Goal: Find specific page/section: Find specific page/section

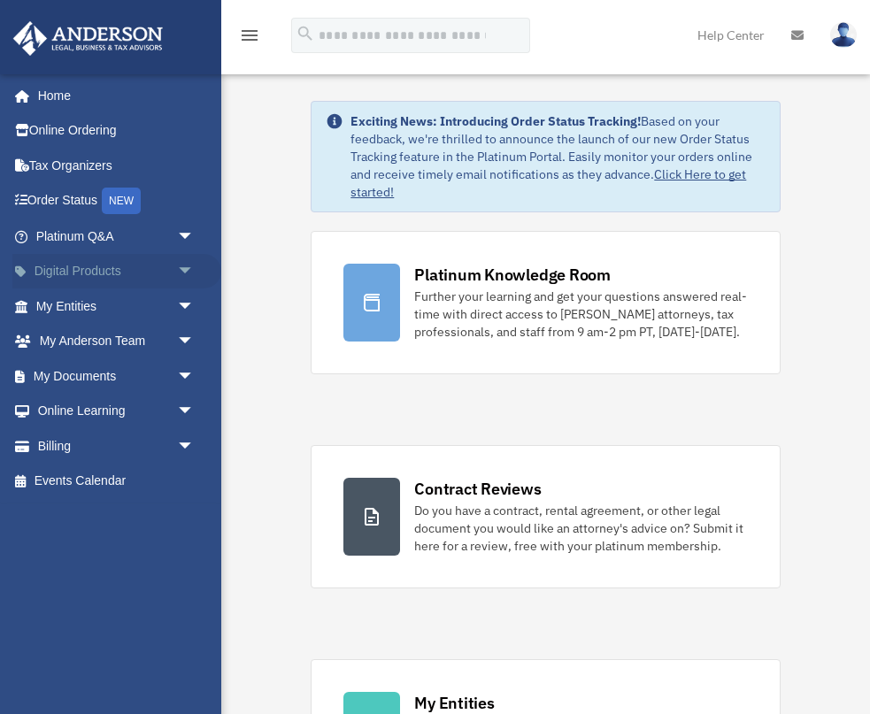
click at [180, 265] on span "arrow_drop_down" at bounding box center [194, 272] width 35 height 36
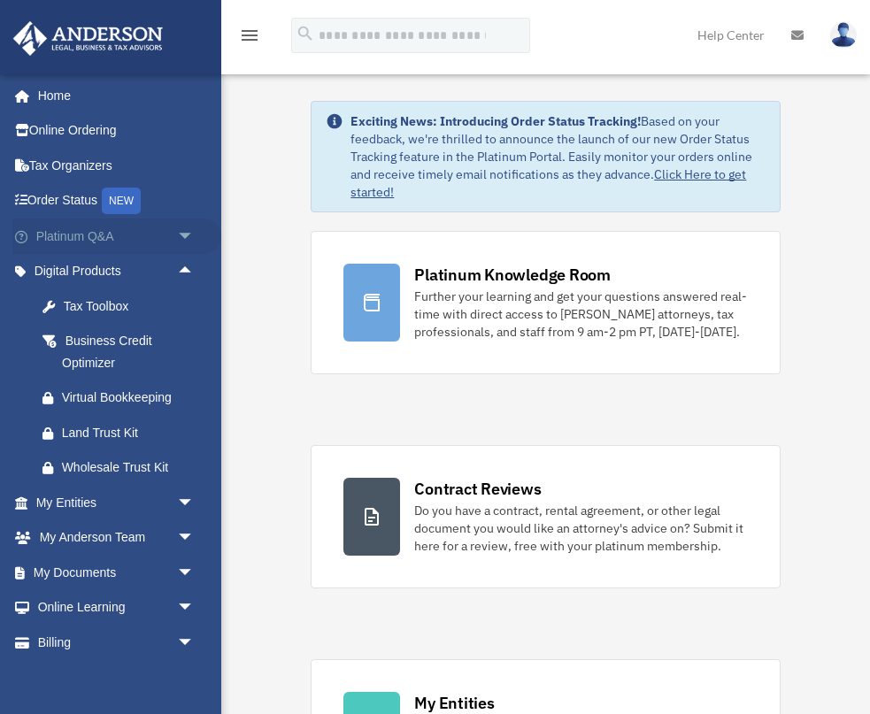
click at [179, 233] on span "arrow_drop_down" at bounding box center [194, 237] width 35 height 36
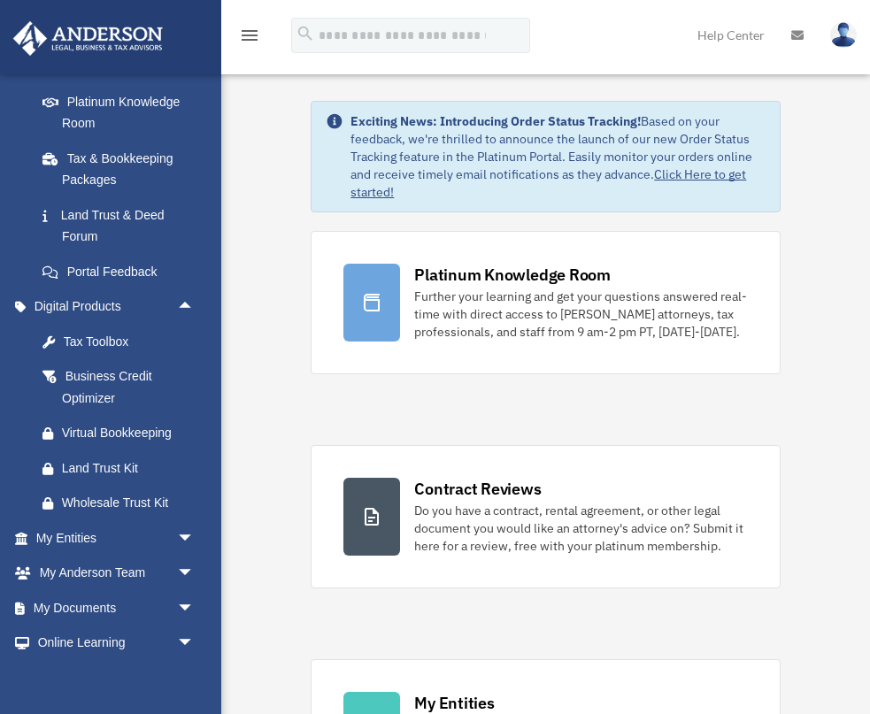
scroll to position [360, 0]
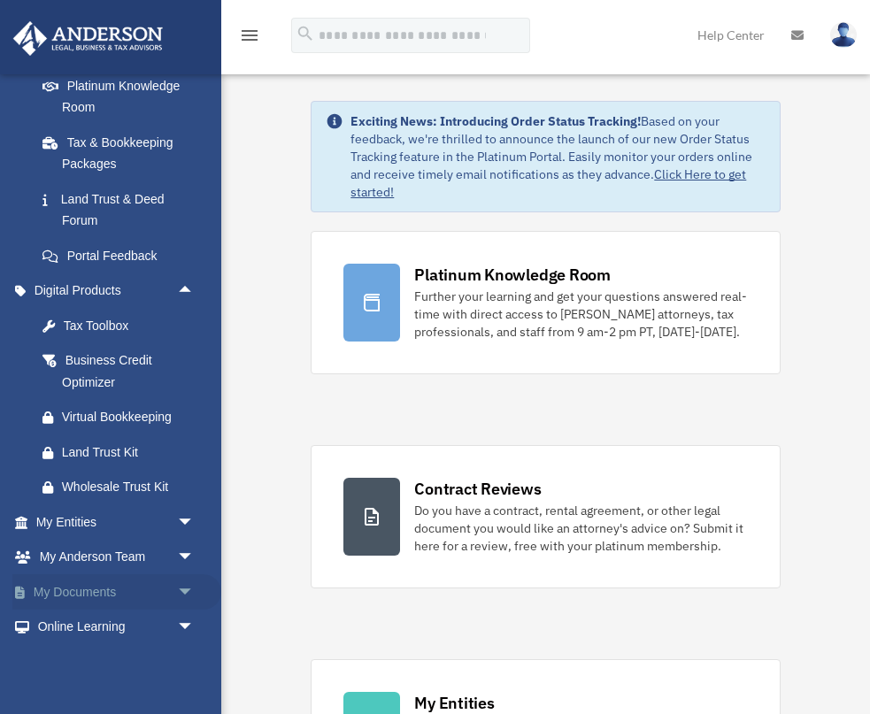
click at [154, 592] on link "My Documents arrow_drop_down" at bounding box center [116, 591] width 209 height 35
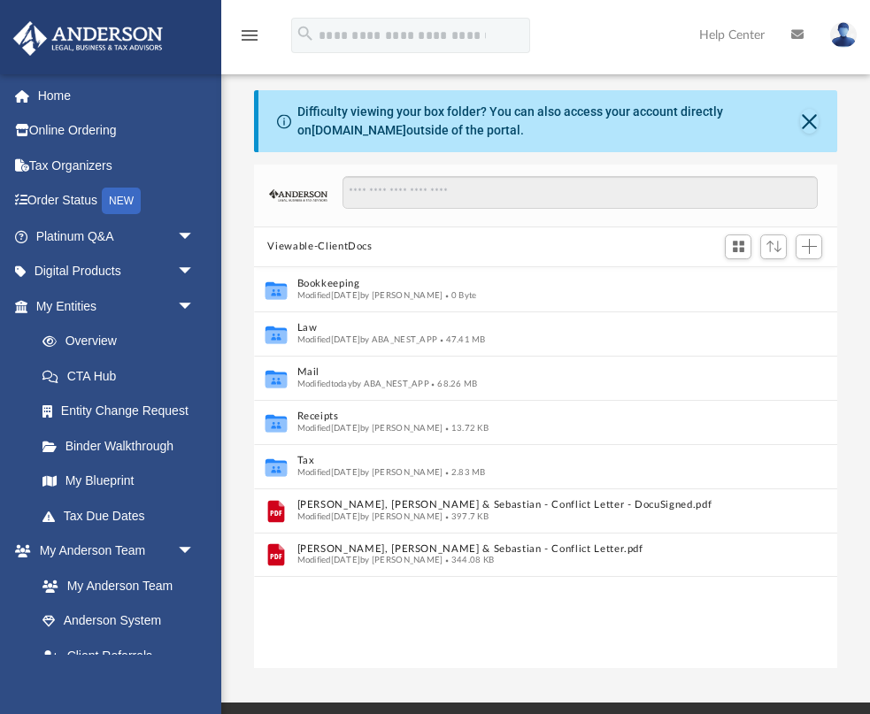
scroll to position [402, 584]
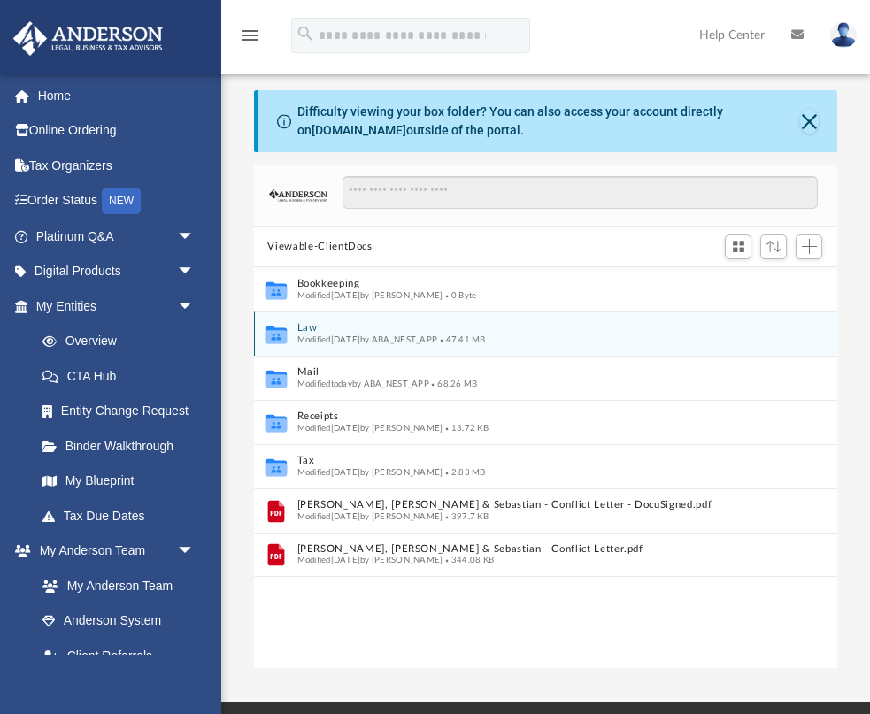
click at [296, 344] on div "Modified Tue Jul 15 2025 by ABA_NEST_APP 47.41 MB" at bounding box center [533, 340] width 474 height 12
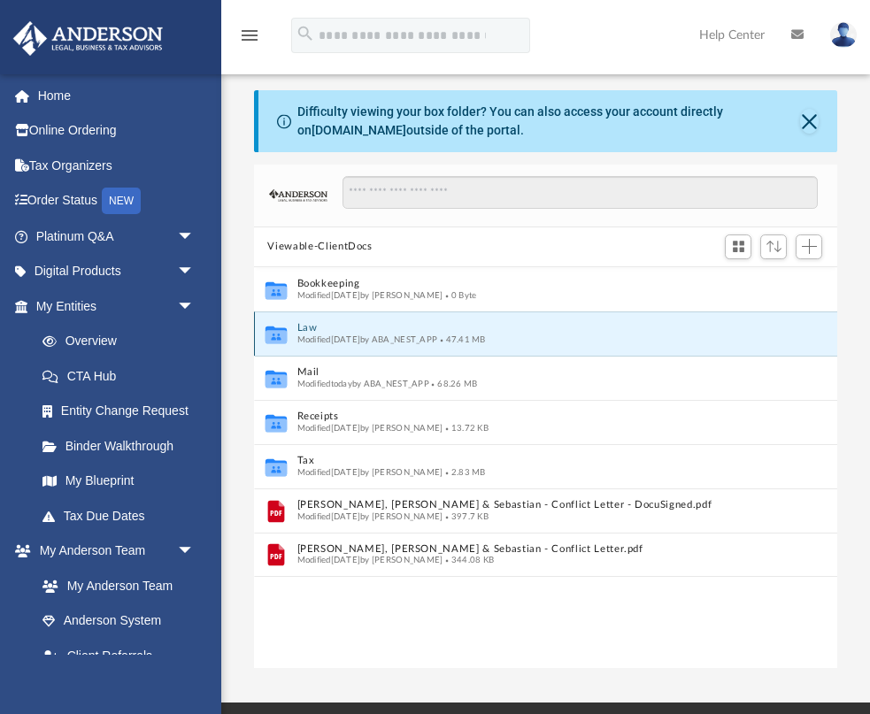
click at [289, 337] on div "Collaborated Folder Law Modified Tue Jul 15 2025 by ABA_NEST_APP 47.41 MB" at bounding box center [546, 333] width 584 height 44
click at [305, 328] on button "Law" at bounding box center [533, 328] width 474 height 12
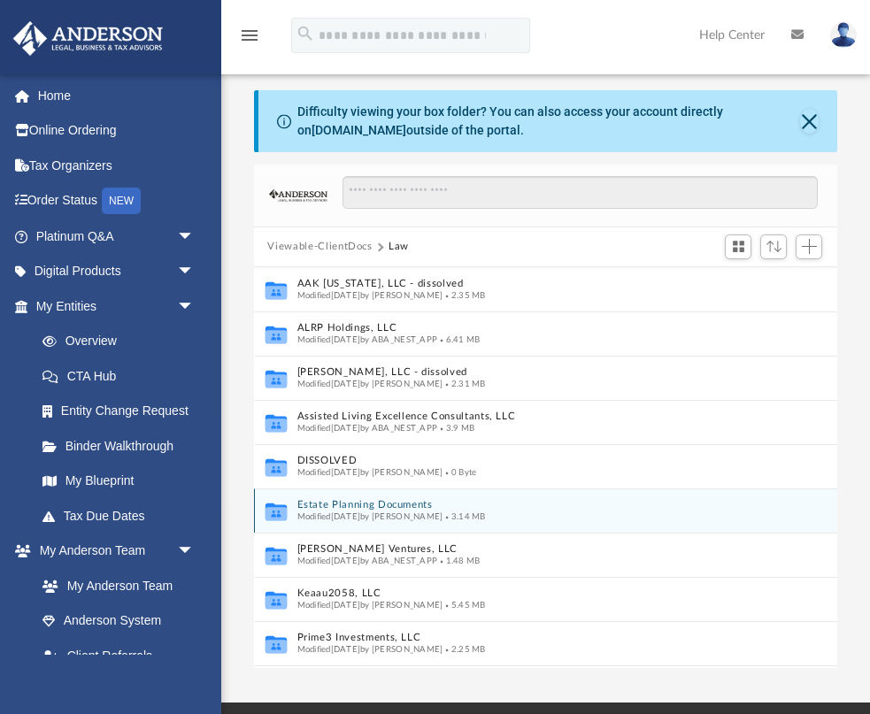
click at [425, 497] on div "Collaborated Folder Estate Planning Documents Modified Fri Jul 8 2022 by Amanda…" at bounding box center [546, 510] width 584 height 44
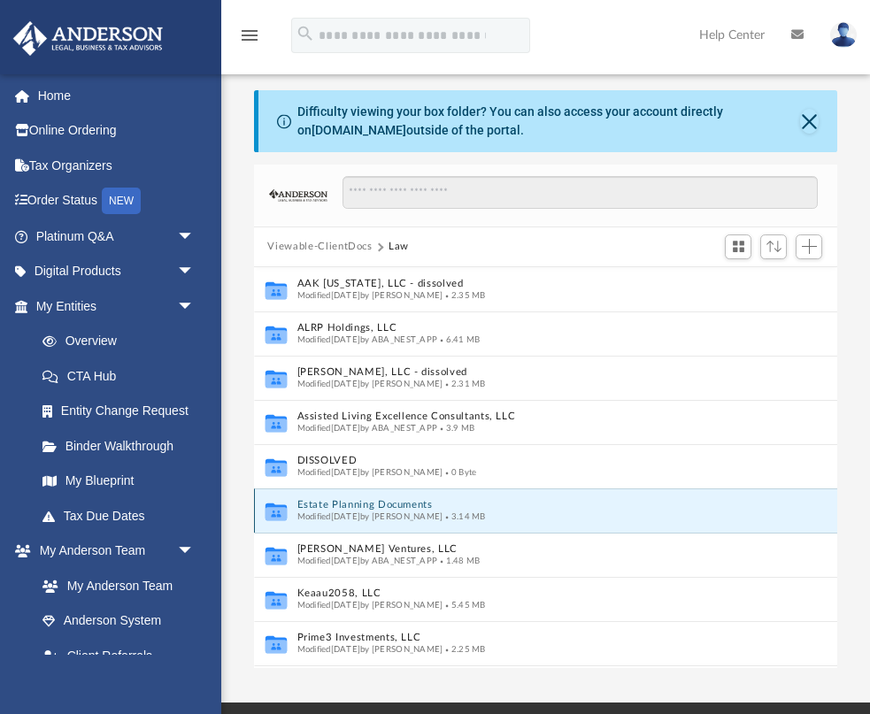
click at [424, 503] on button "Estate Planning Documents" at bounding box center [533, 505] width 474 height 12
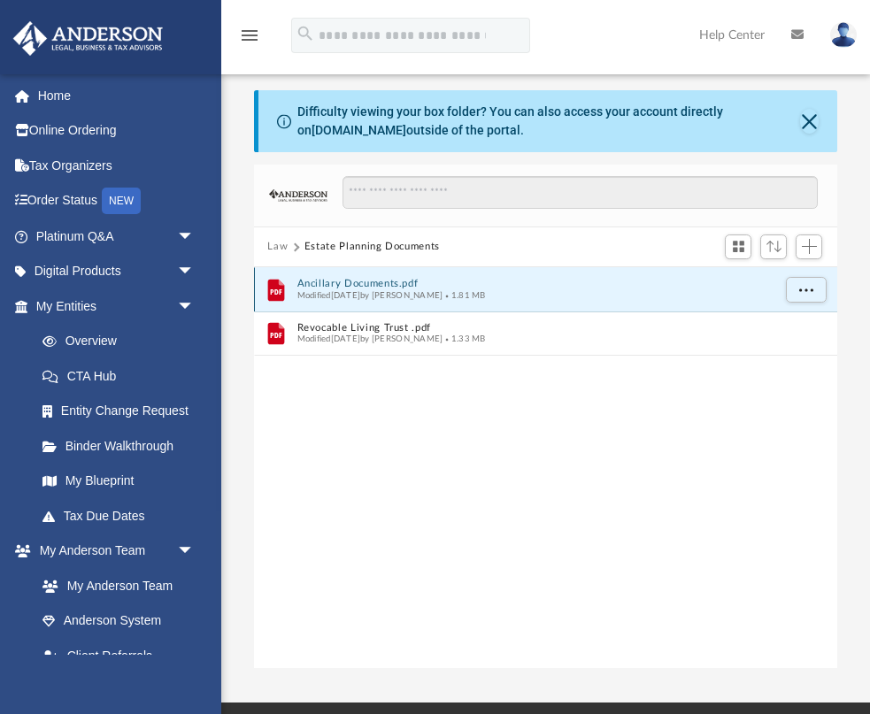
click at [372, 279] on button "Ancillary Documents.pdf" at bounding box center [533, 284] width 474 height 12
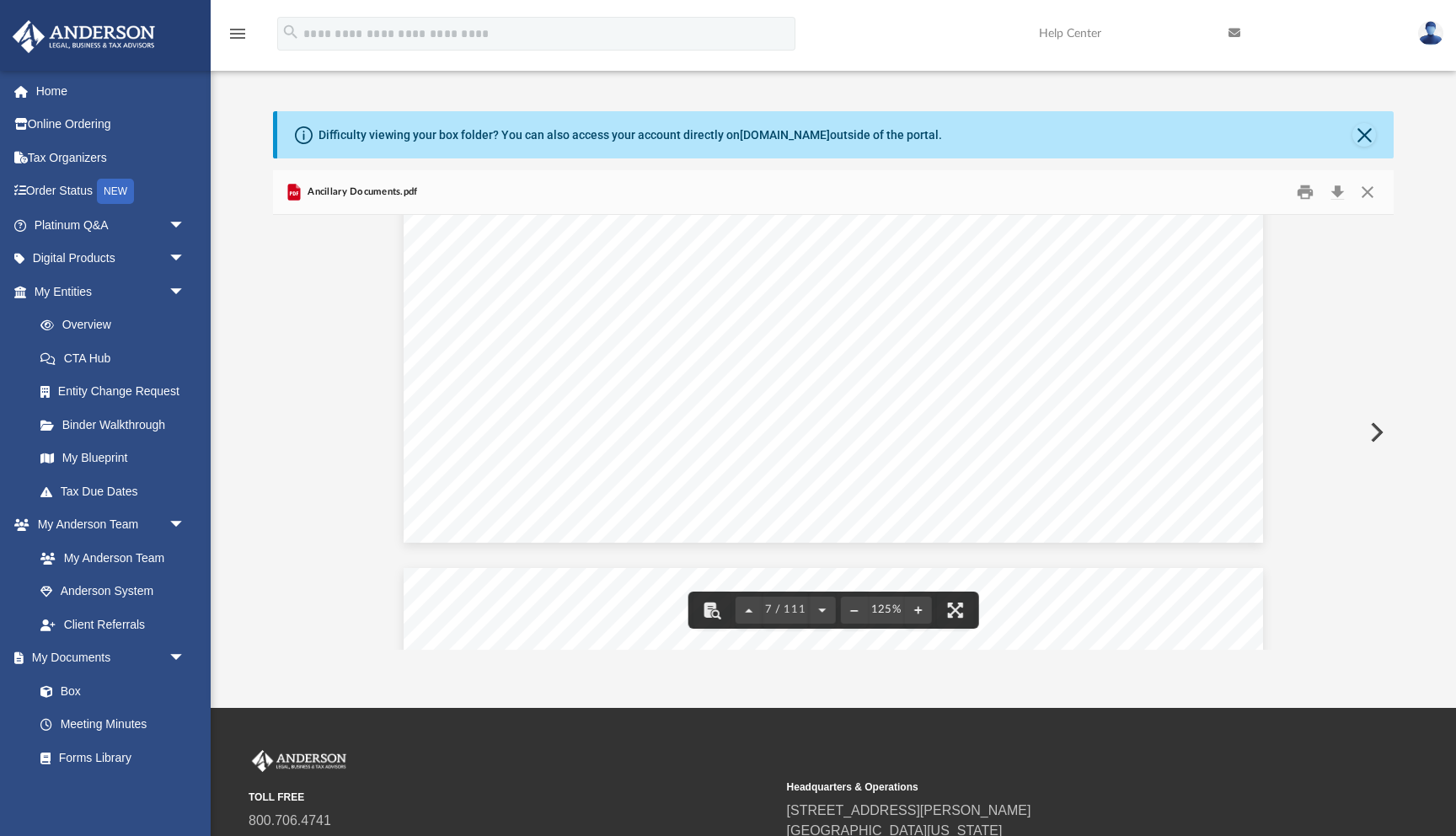
scroll to position [7615, 0]
click at [828, 194] on button "Download" at bounding box center [1337, 191] width 30 height 26
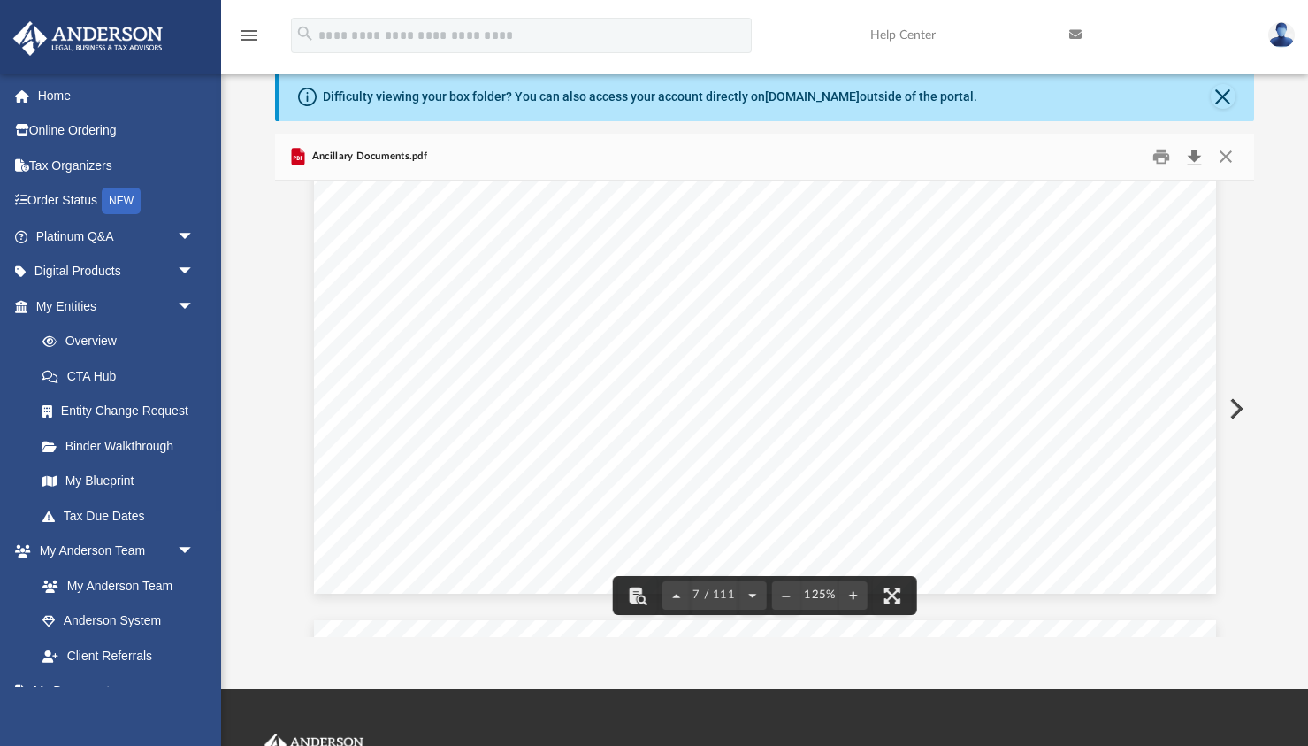
scroll to position [7982, 0]
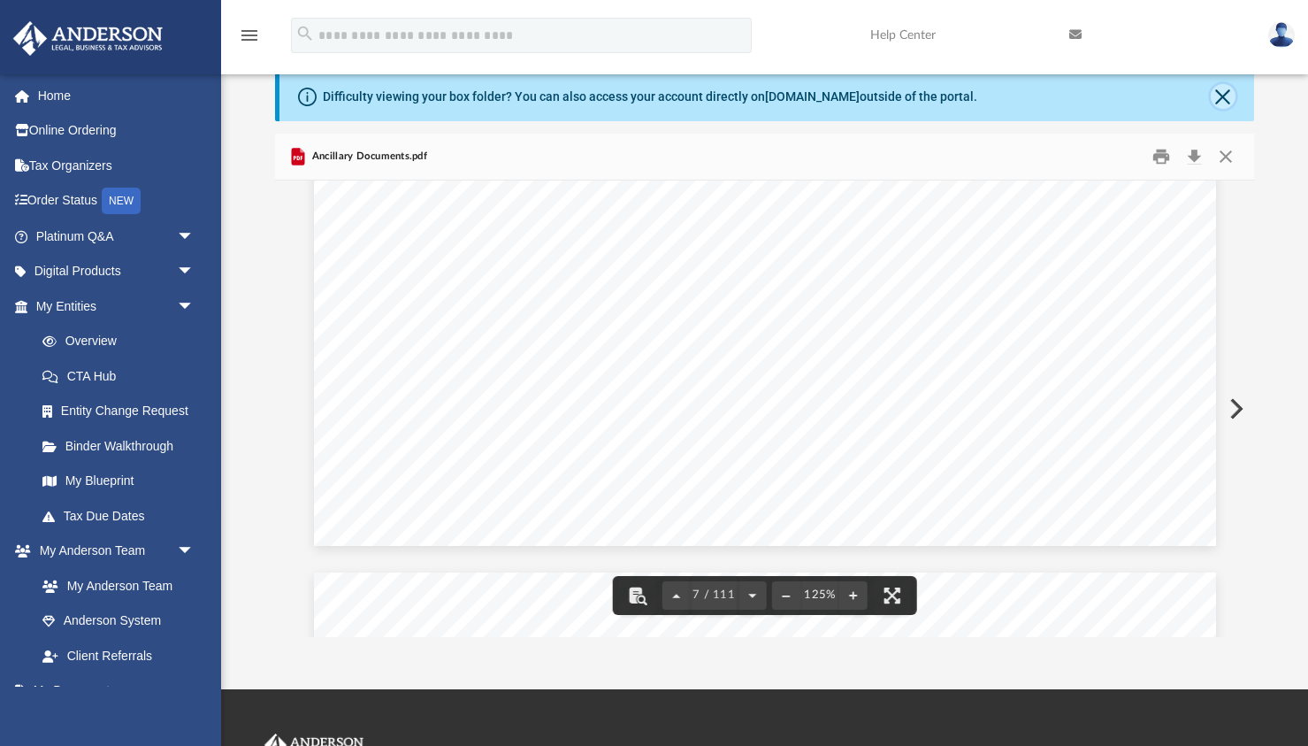
click at [869, 97] on button "Close" at bounding box center [1223, 96] width 25 height 25
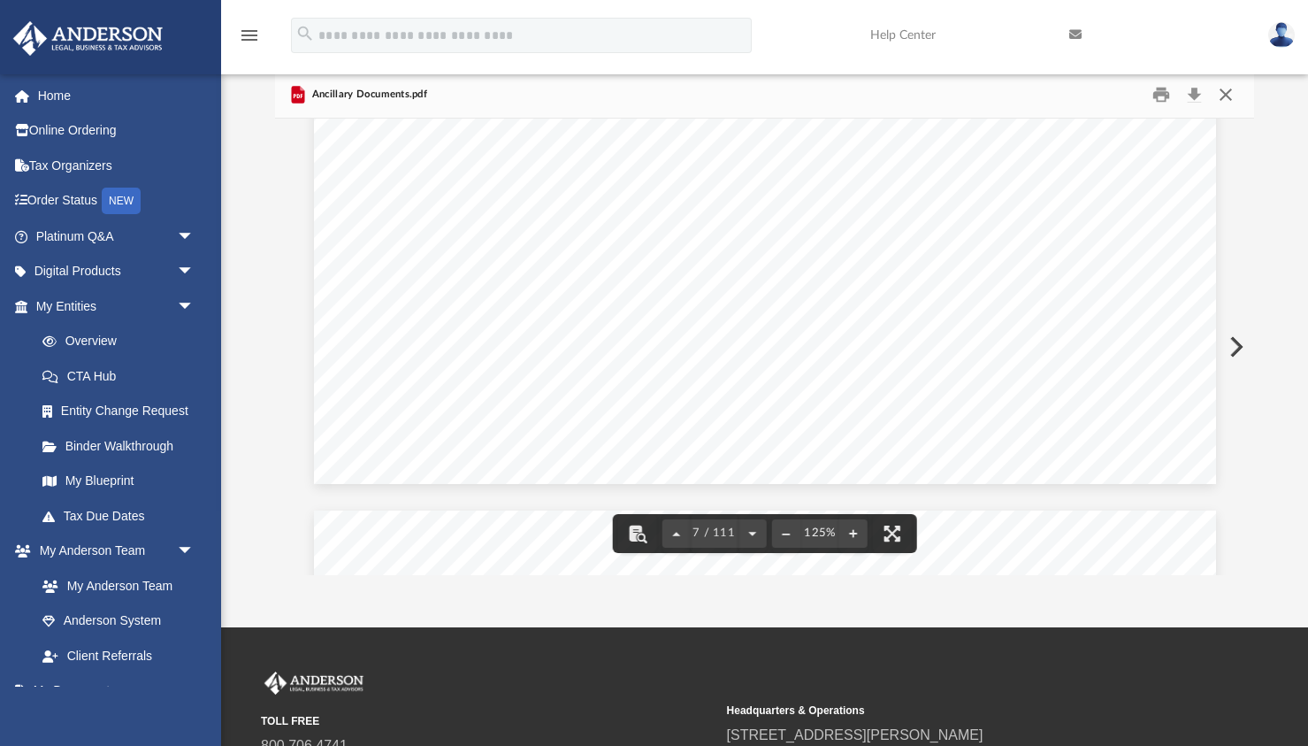
click at [869, 92] on button "Close" at bounding box center [1226, 94] width 32 height 27
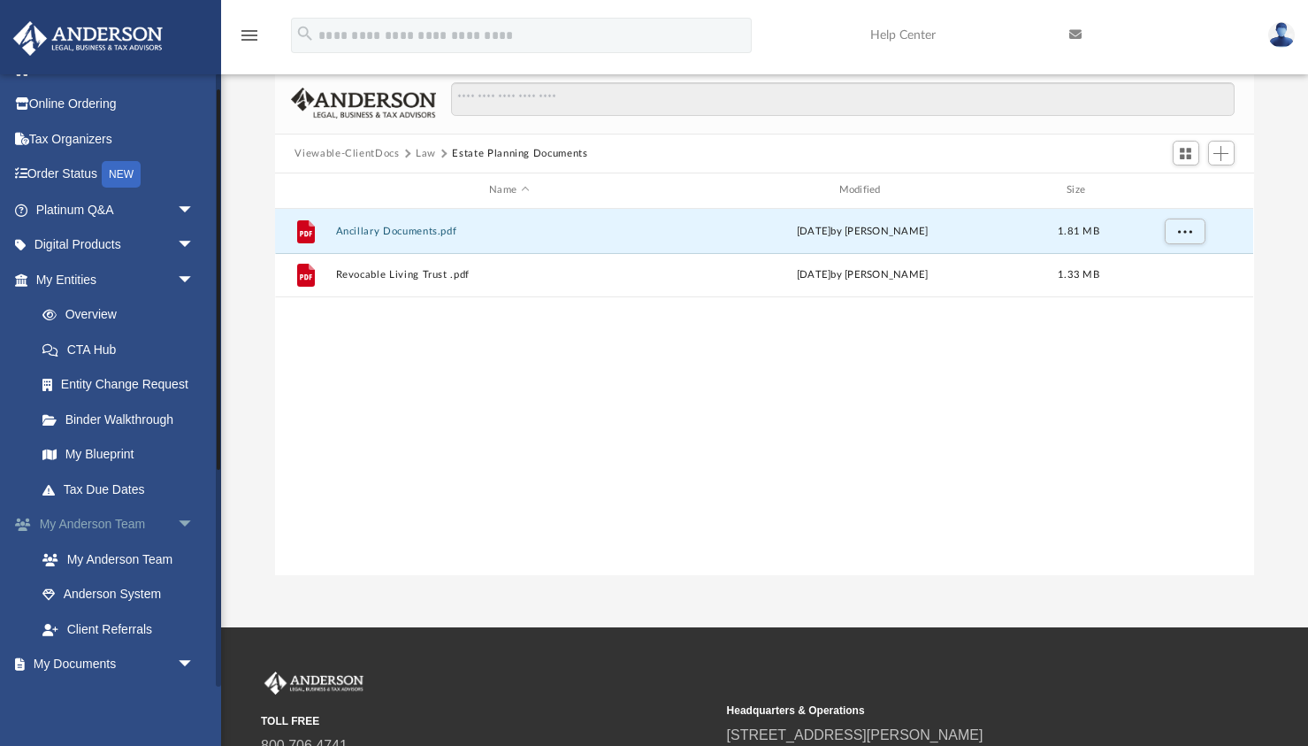
scroll to position [0, 0]
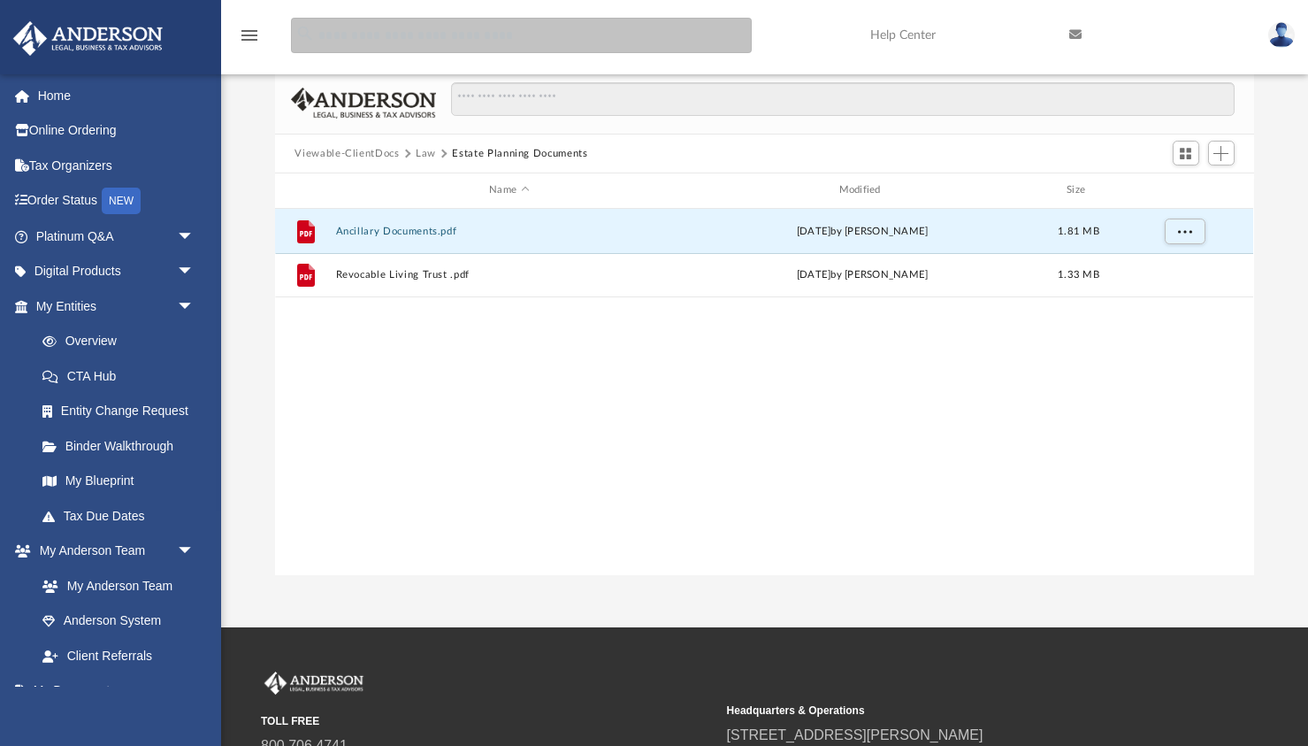
click at [426, 27] on input "search" at bounding box center [521, 35] width 461 height 35
type input "**********"
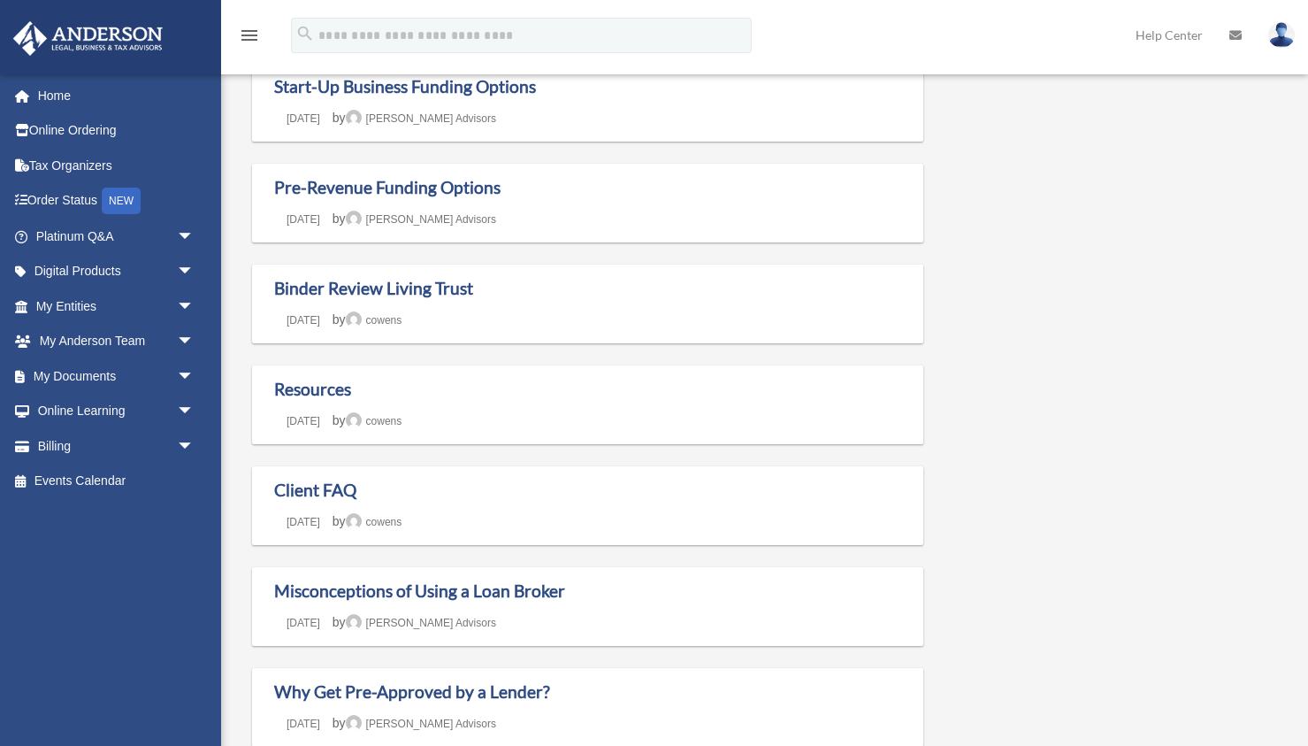
scroll to position [341, 0]
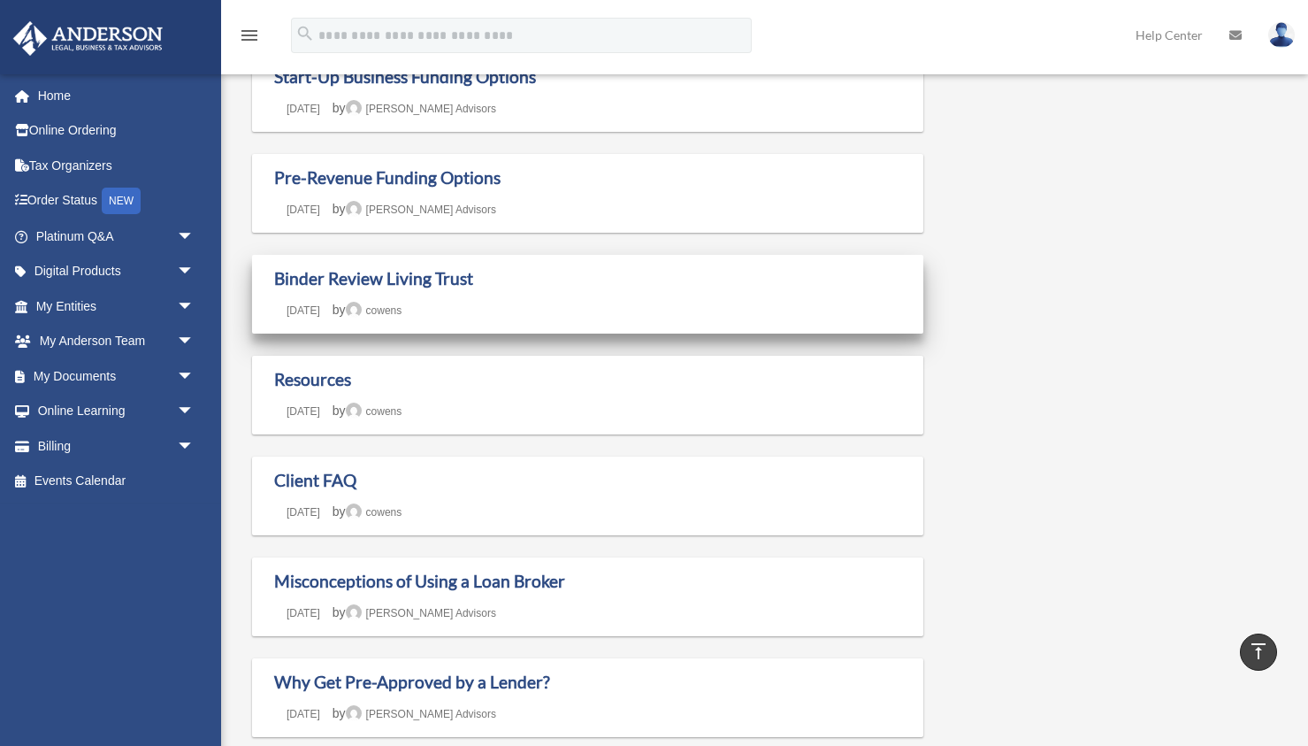
click at [442, 267] on div "Binder Review Living Trust Last updated June 7, 2024 January 27, 2021 by cowens" at bounding box center [587, 294] width 671 height 79
click at [448, 274] on link "Binder Review Living Trust" at bounding box center [373, 278] width 199 height 20
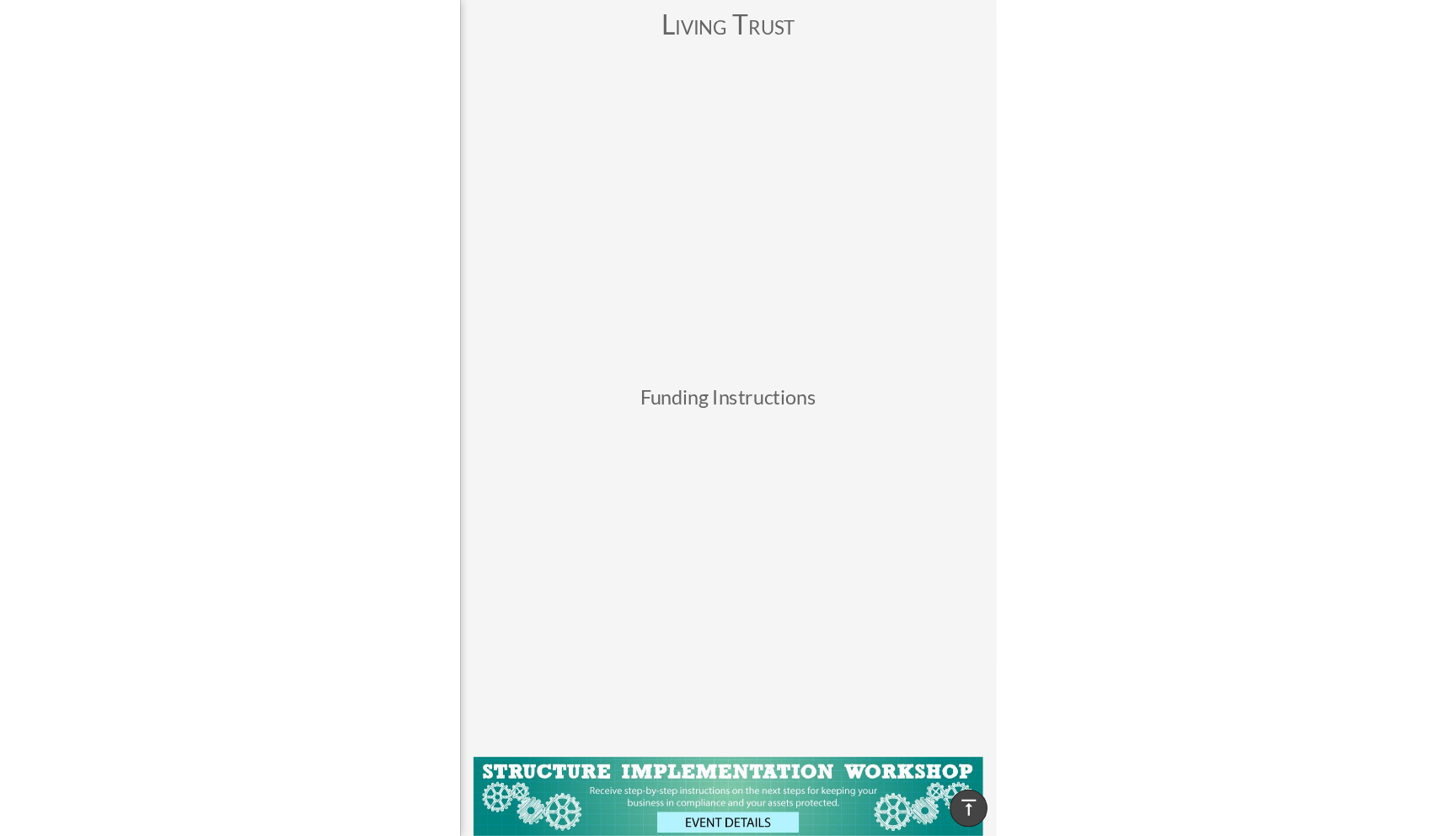
scroll to position [172, 0]
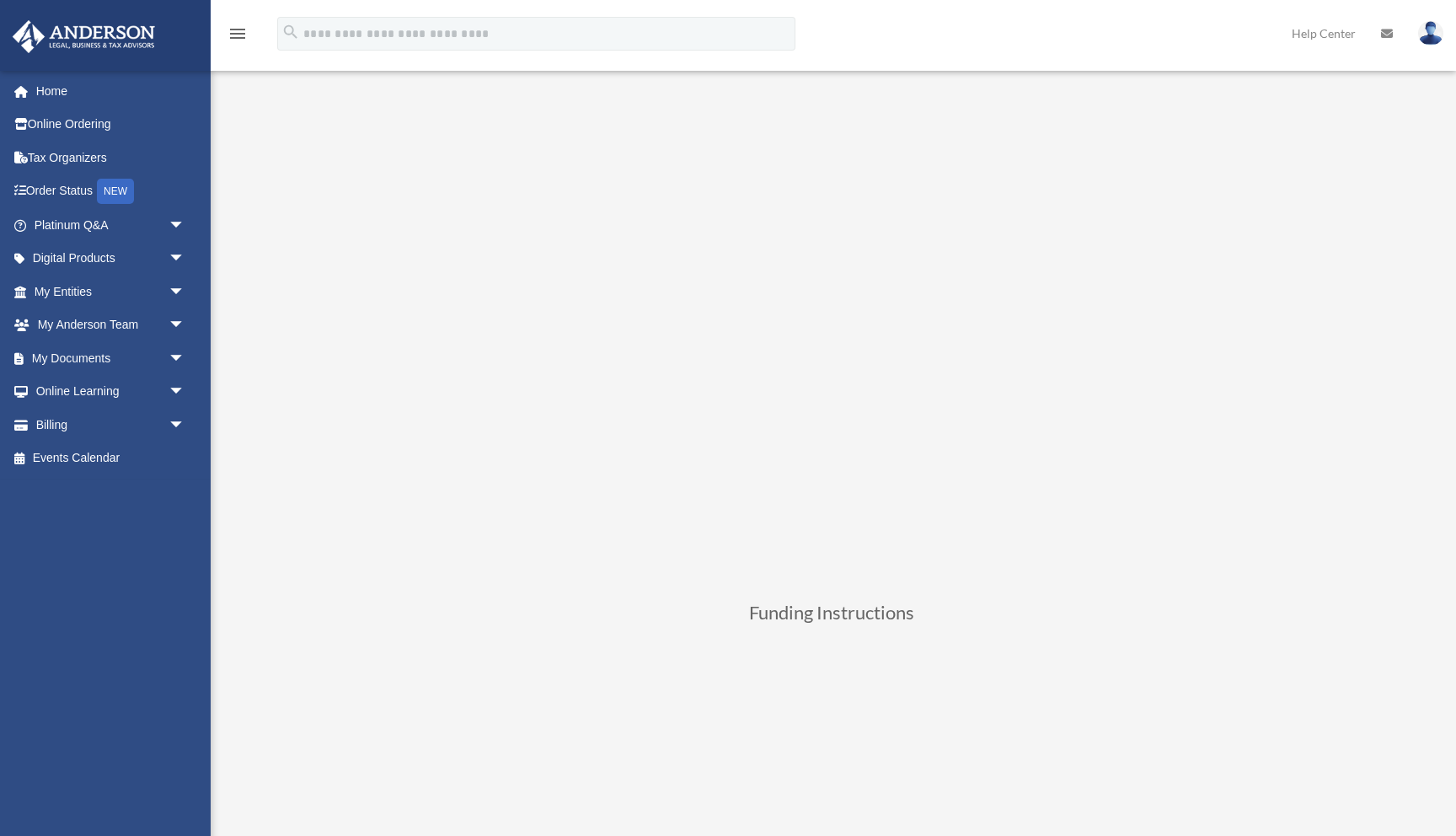
click at [1246, 30] on link "Help Center" at bounding box center [1324, 33] width 90 height 67
click at [988, 30] on link at bounding box center [1386, 33] width 37 height 67
click at [988, 35] on link "Help Center" at bounding box center [1324, 33] width 90 height 67
click at [988, 36] on link at bounding box center [1430, 33] width 50 height 74
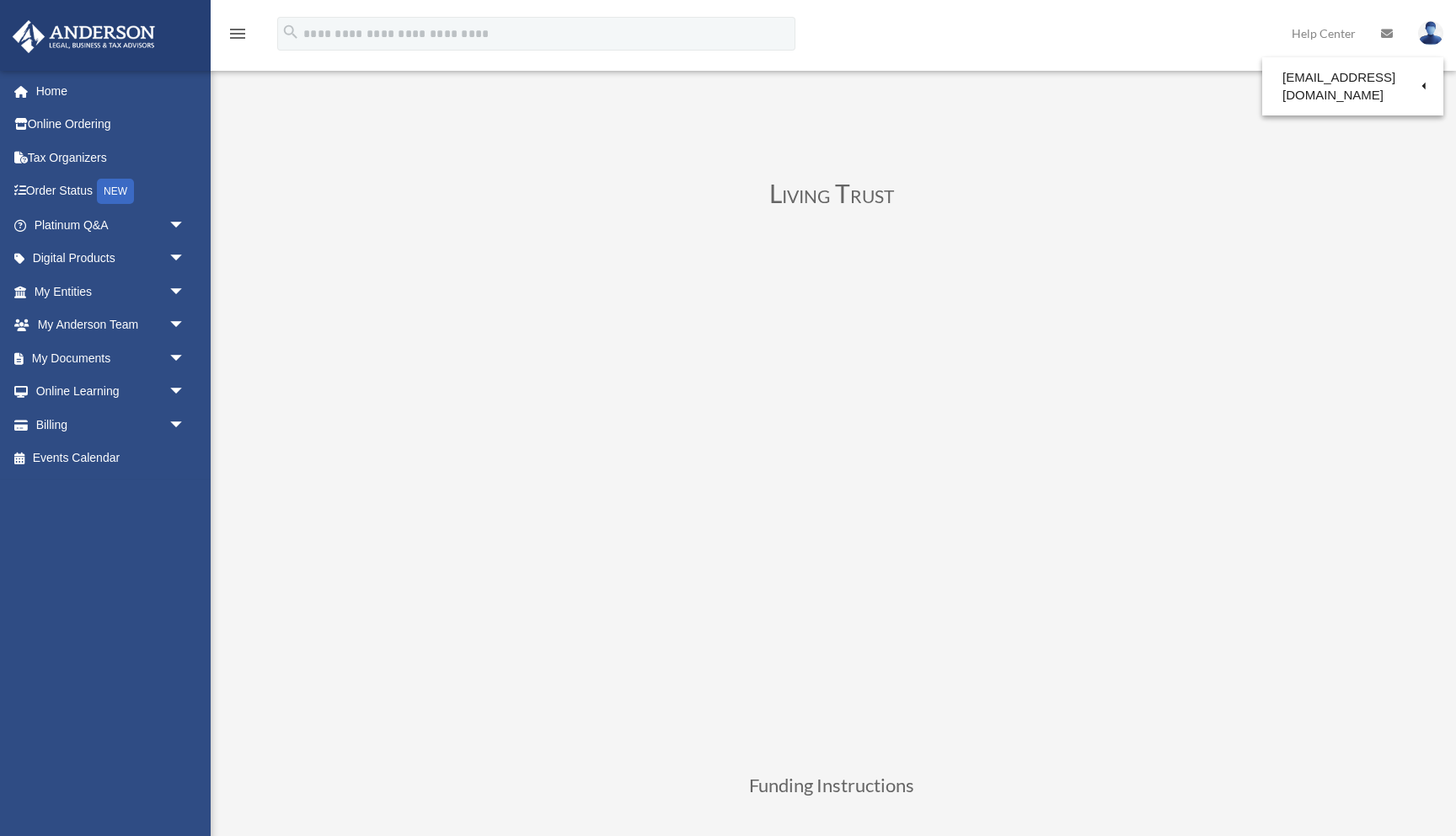
click at [988, 34] on link "Help Center" at bounding box center [1324, 33] width 90 height 67
click at [173, 349] on span "arrow_drop_down" at bounding box center [185, 358] width 33 height 34
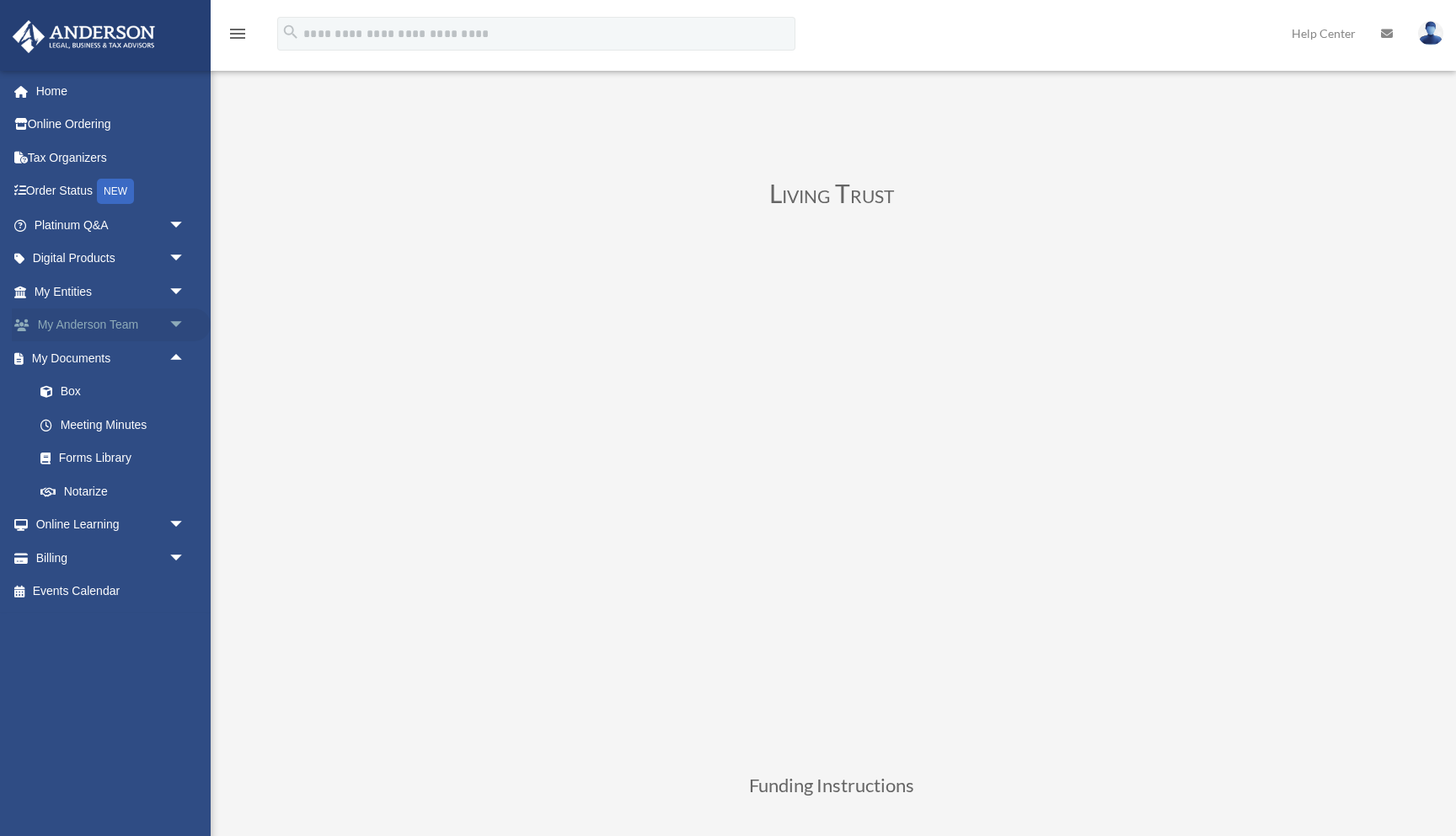
click at [150, 326] on link "My Anderson Team arrow_drop_down" at bounding box center [110, 325] width 199 height 33
click at [169, 323] on span "arrow_drop_down" at bounding box center [185, 326] width 33 height 34
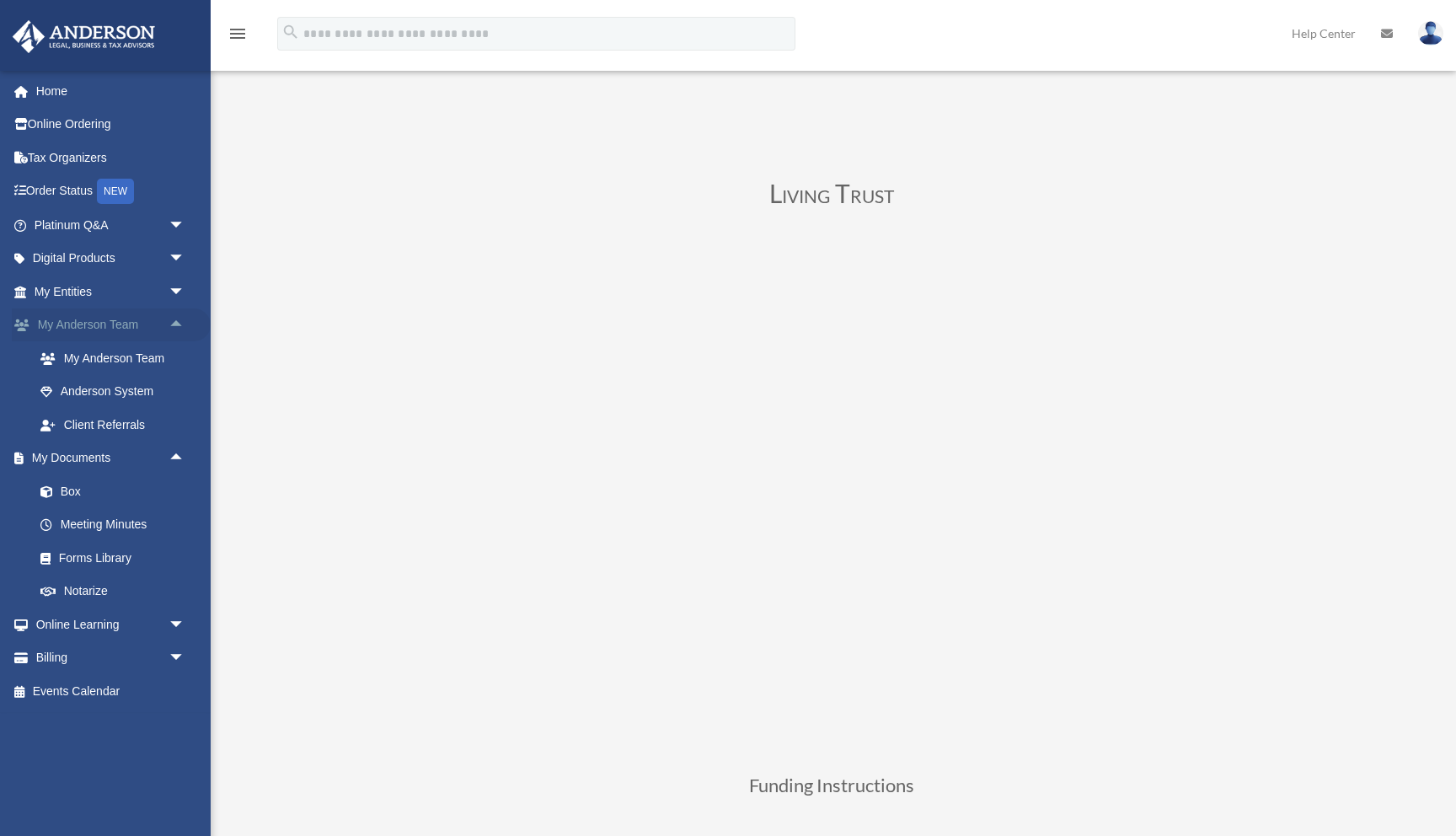
click at [169, 323] on span "arrow_drop_up" at bounding box center [185, 326] width 33 height 34
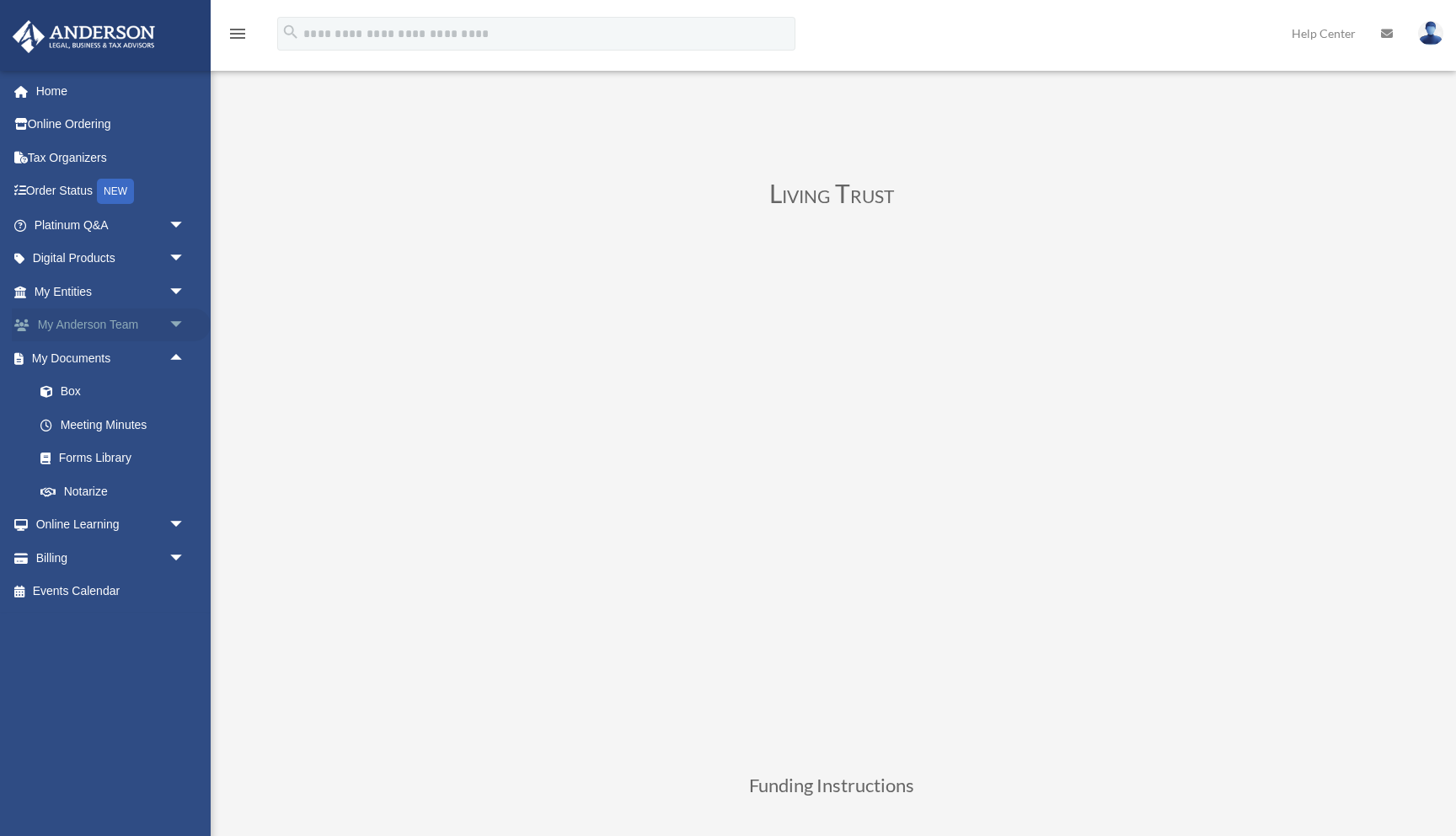
click at [143, 321] on link "My Anderson Team arrow_drop_down" at bounding box center [110, 325] width 199 height 33
click at [142, 319] on link "My Anderson Team arrow_drop_down" at bounding box center [110, 325] width 199 height 33
click at [179, 320] on span "arrow_drop_down" at bounding box center [185, 326] width 33 height 34
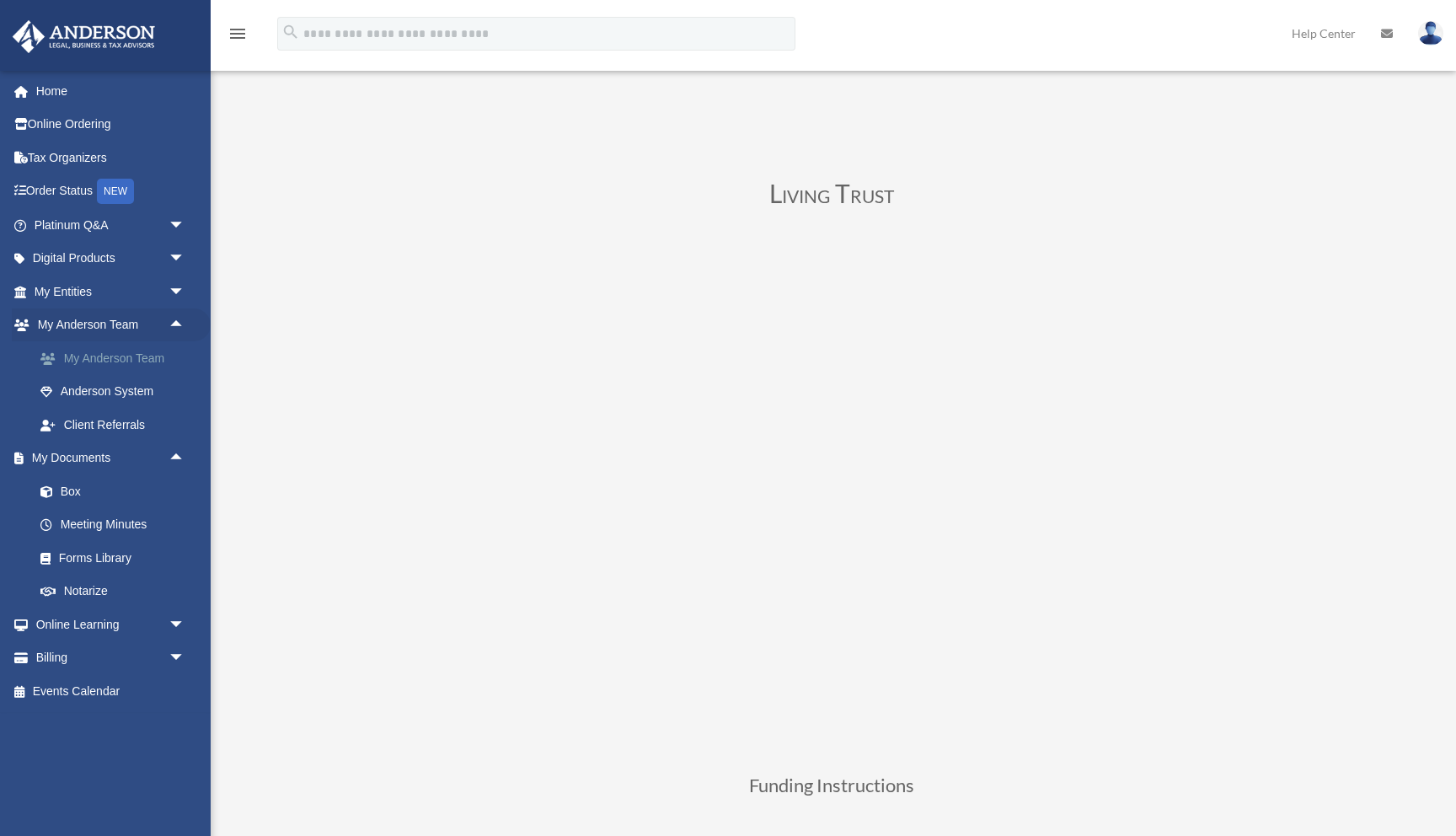
click at [150, 354] on link "My Anderson Team" at bounding box center [117, 357] width 187 height 33
